Goal: Task Accomplishment & Management: Manage account settings

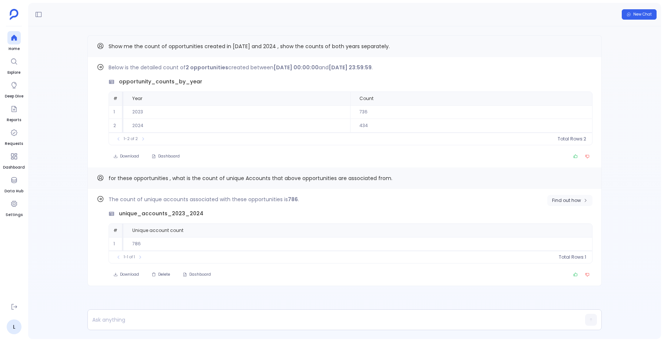
click at [570, 202] on span "Find out how" at bounding box center [566, 200] width 29 height 6
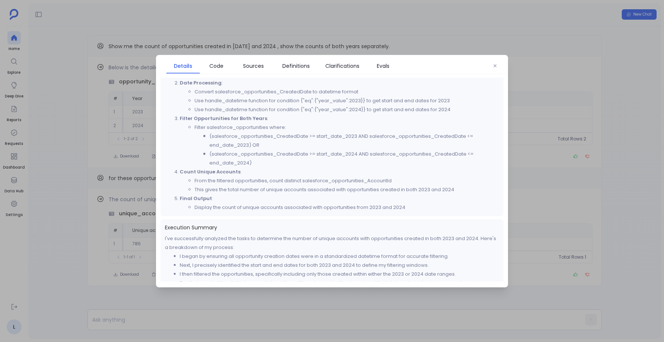
scroll to position [174, 0]
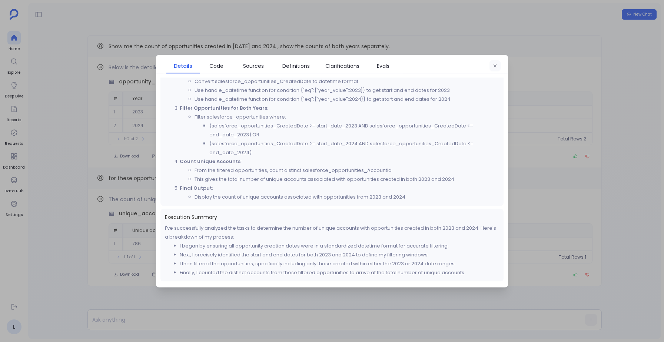
click at [490, 65] on button "button" at bounding box center [494, 65] width 11 height 11
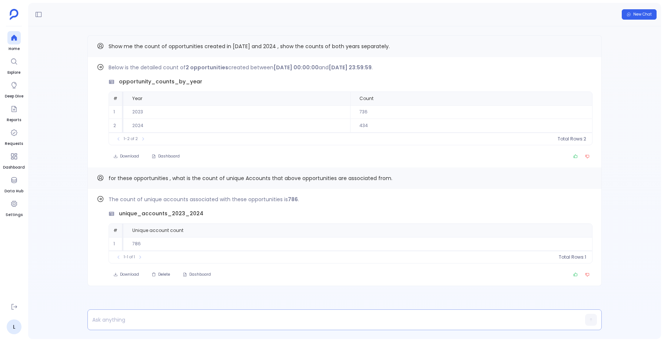
click at [132, 321] on p at bounding box center [330, 319] width 485 height 10
click at [590, 318] on icon "button" at bounding box center [591, 319] width 4 height 4
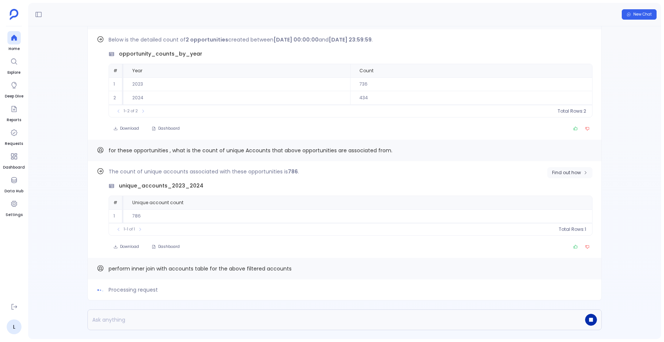
click at [574, 176] on button "Find out how" at bounding box center [569, 172] width 45 height 11
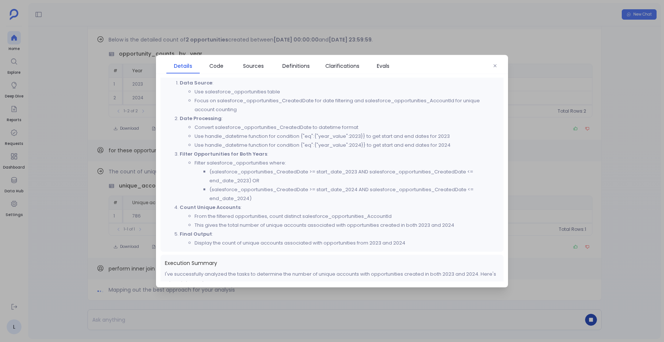
scroll to position [129, 0]
click at [496, 64] on icon "button" at bounding box center [494, 65] width 4 height 4
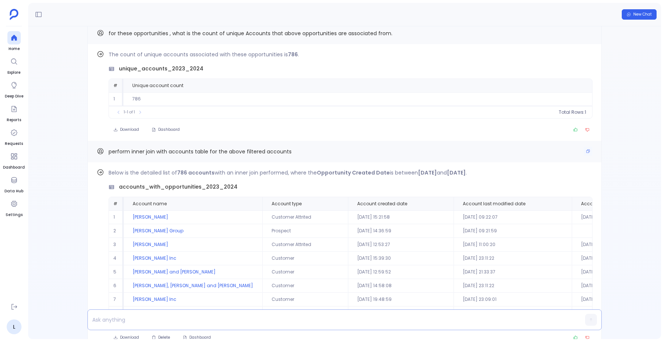
scroll to position [-193, 0]
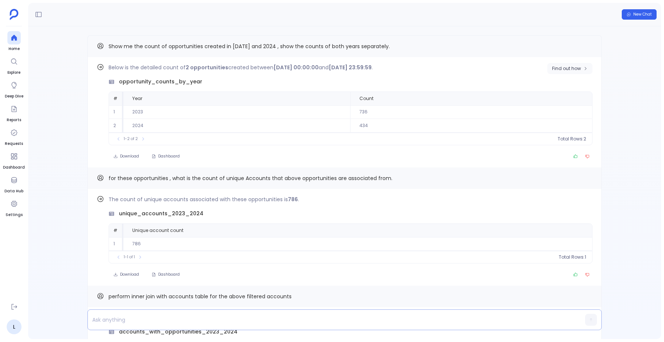
click at [560, 66] on span "Find out how" at bounding box center [566, 69] width 29 height 6
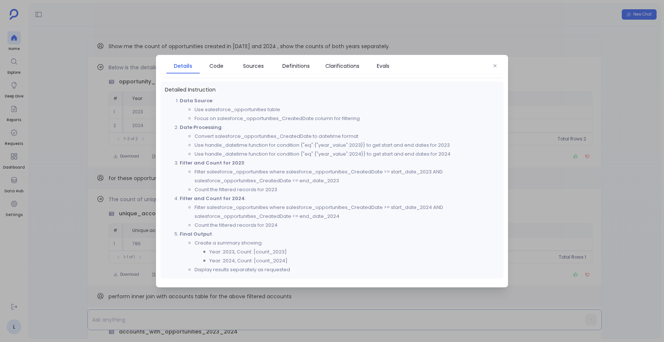
scroll to position [246, 0]
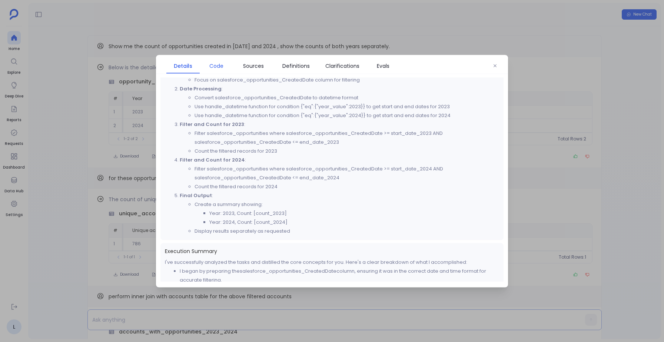
click at [220, 69] on span "Code" at bounding box center [216, 65] width 14 height 8
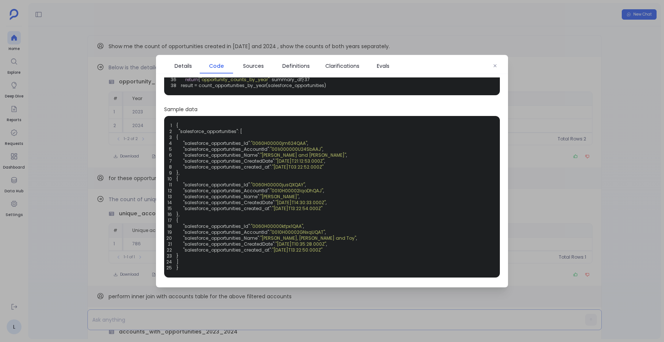
scroll to position [0, 0]
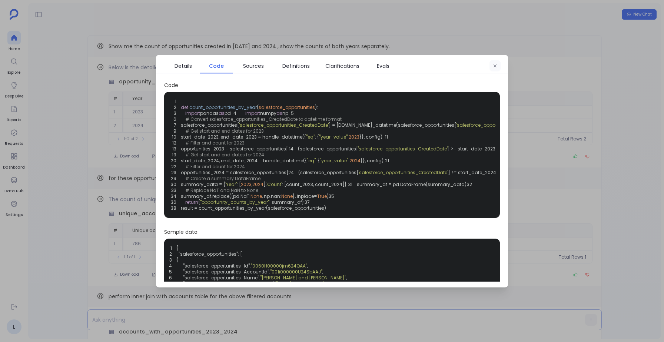
click at [494, 65] on icon "button" at bounding box center [494, 65] width 4 height 4
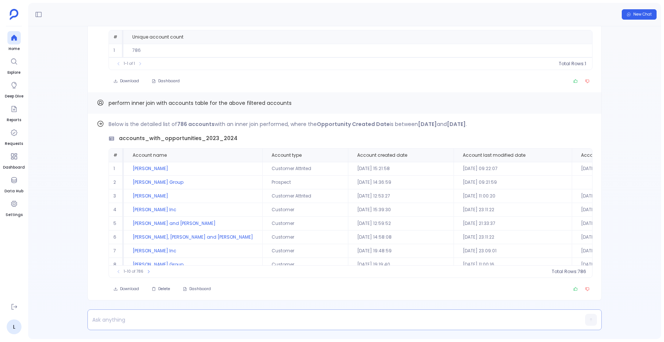
scroll to position [-193, 0]
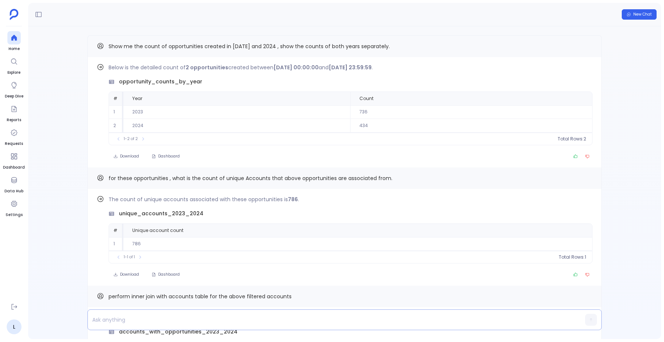
click at [495, 9] on div "New Chat" at bounding box center [344, 14] width 632 height 23
click at [550, 67] on button "Find out how" at bounding box center [569, 68] width 45 height 11
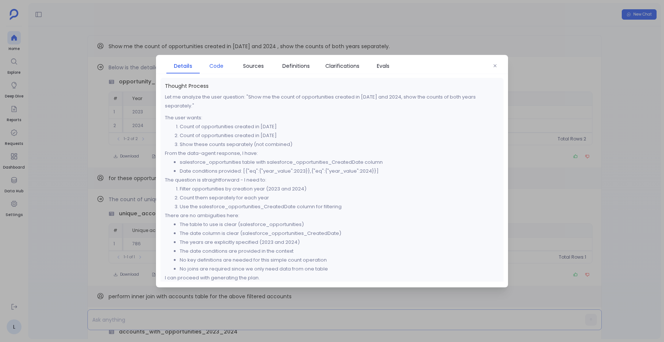
click at [220, 69] on span "Code" at bounding box center [216, 65] width 14 height 8
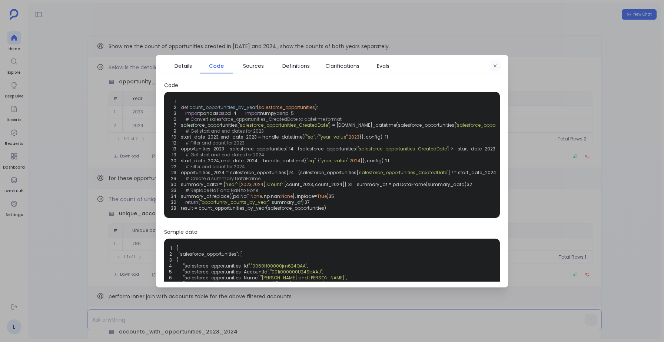
click at [494, 68] on button "button" at bounding box center [494, 65] width 11 height 11
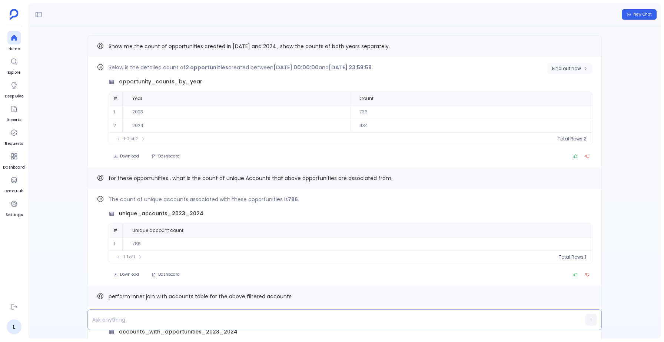
click at [558, 67] on span "Find out how" at bounding box center [566, 69] width 29 height 6
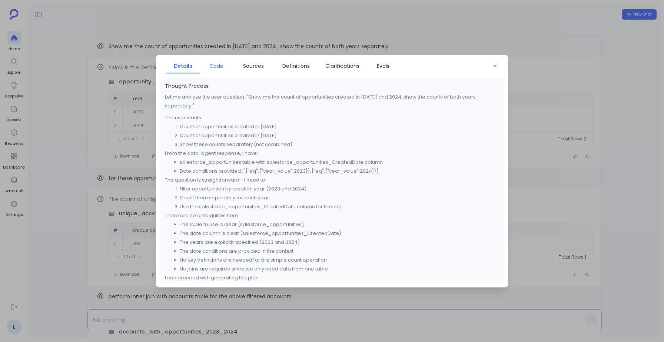
click at [215, 65] on span "Code" at bounding box center [216, 65] width 14 height 8
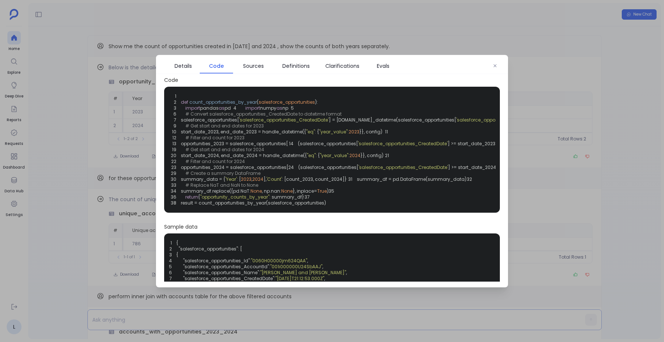
scroll to position [0, 0]
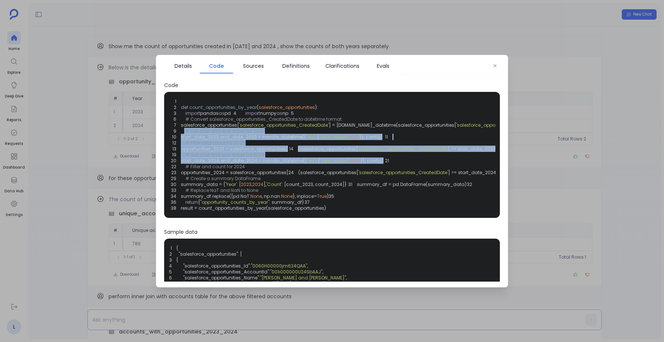
drag, startPoint x: 390, startPoint y: 214, endPoint x: 184, endPoint y: 148, distance: 216.0
click at [184, 148] on div "1 2 def count_opportunities_by_year ( salesforce_opportunities ): 3 import pand…" at bounding box center [331, 154] width 327 height 117
click at [494, 64] on icon "button" at bounding box center [494, 65] width 4 height 4
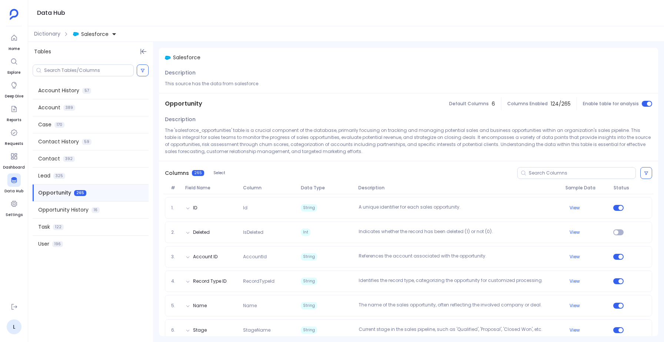
scroll to position [45, 0]
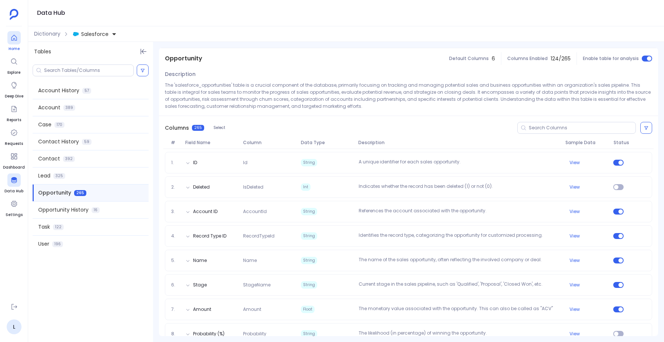
click at [17, 42] on div at bounding box center [13, 37] width 13 height 13
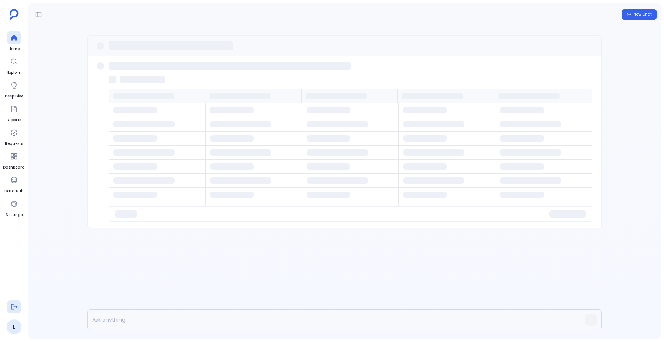
click at [12, 306] on icon at bounding box center [13, 306] width 7 height 7
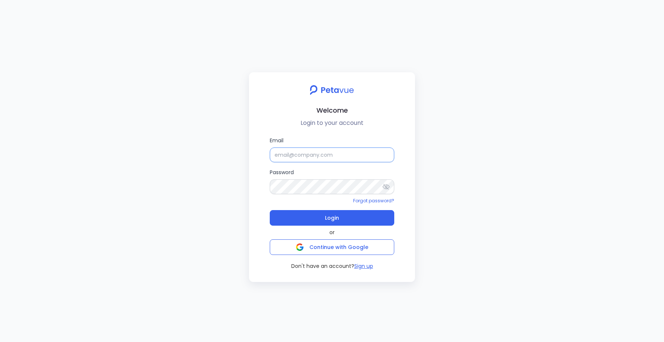
click at [301, 153] on input "Email" at bounding box center [332, 154] width 124 height 15
type input "[PERSON_NAME][EMAIL_ADDRESS][PERSON_NAME][DOMAIN_NAME]"
click at [270, 210] on button "Login" at bounding box center [332, 218] width 124 height 16
